Goal: Register for event/course

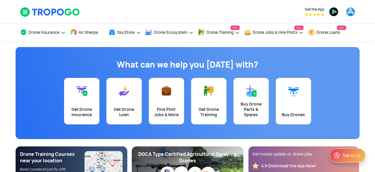
scroll to position [14, 0]
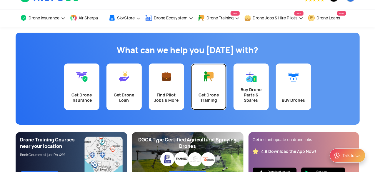
click at [210, 87] on link "Get Drone Training" at bounding box center [208, 87] width 35 height 47
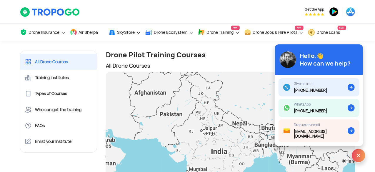
click at [360, 162] on img at bounding box center [359, 156] width 14 height 14
